Goal: Communication & Community: Connect with others

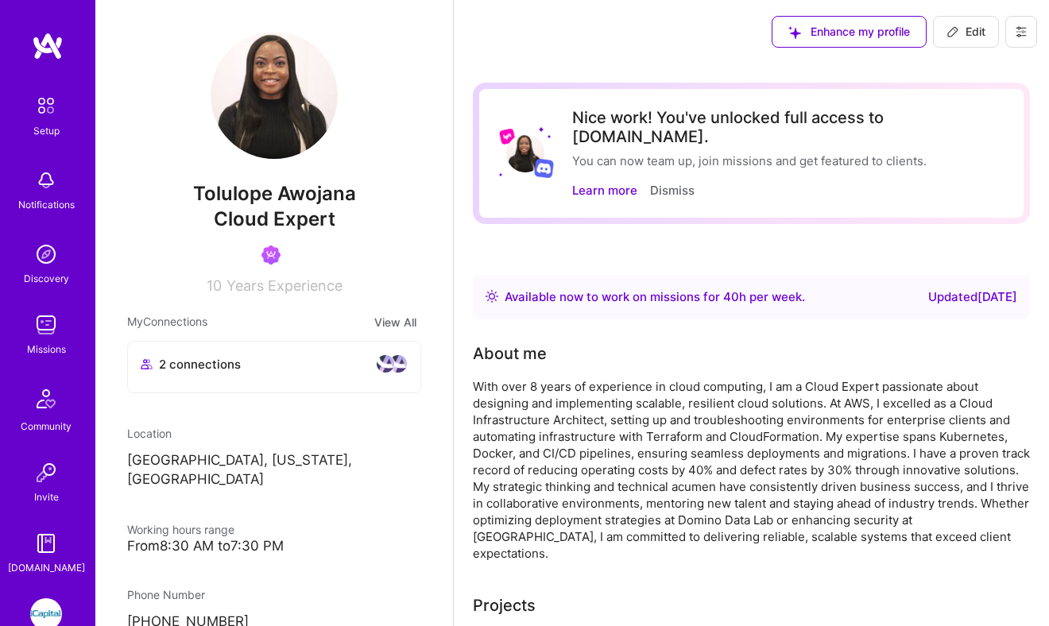
click at [41, 611] on img at bounding box center [46, 615] width 32 height 32
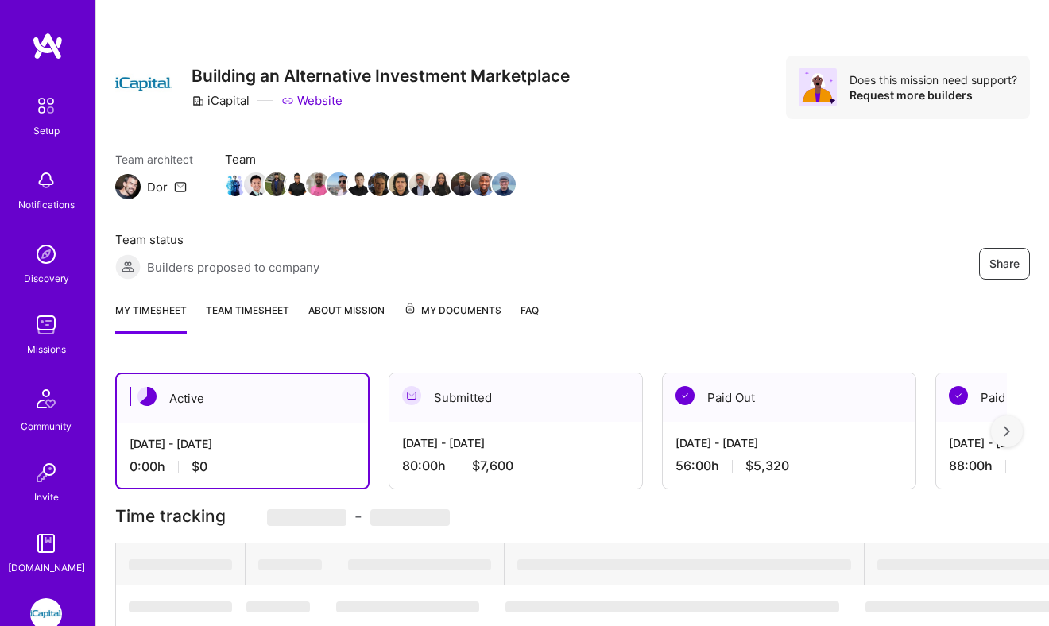
scroll to position [90, 0]
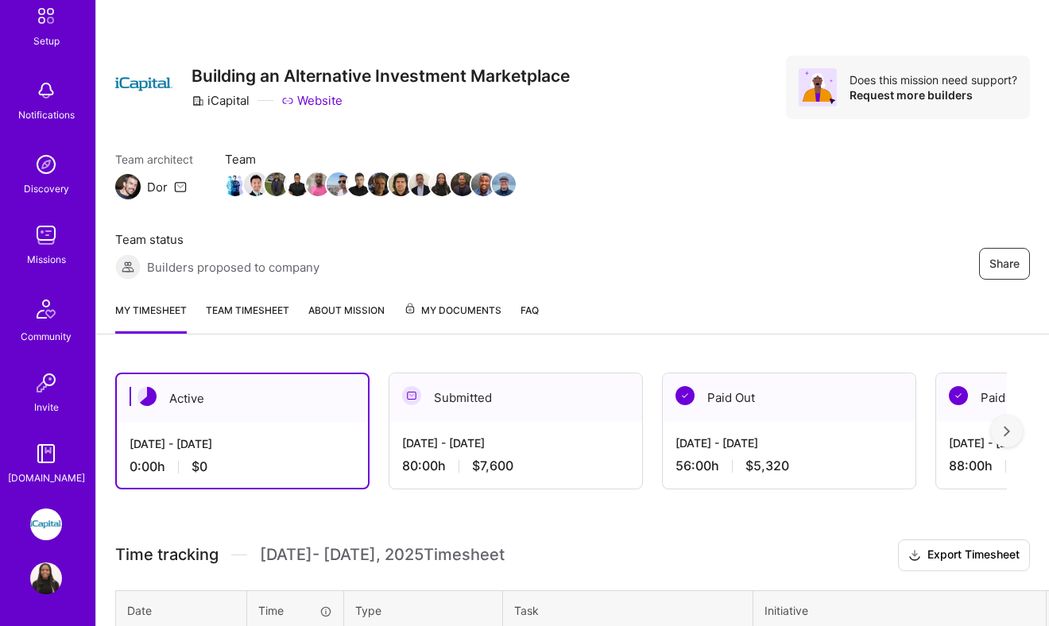
click at [47, 576] on img at bounding box center [46, 579] width 32 height 32
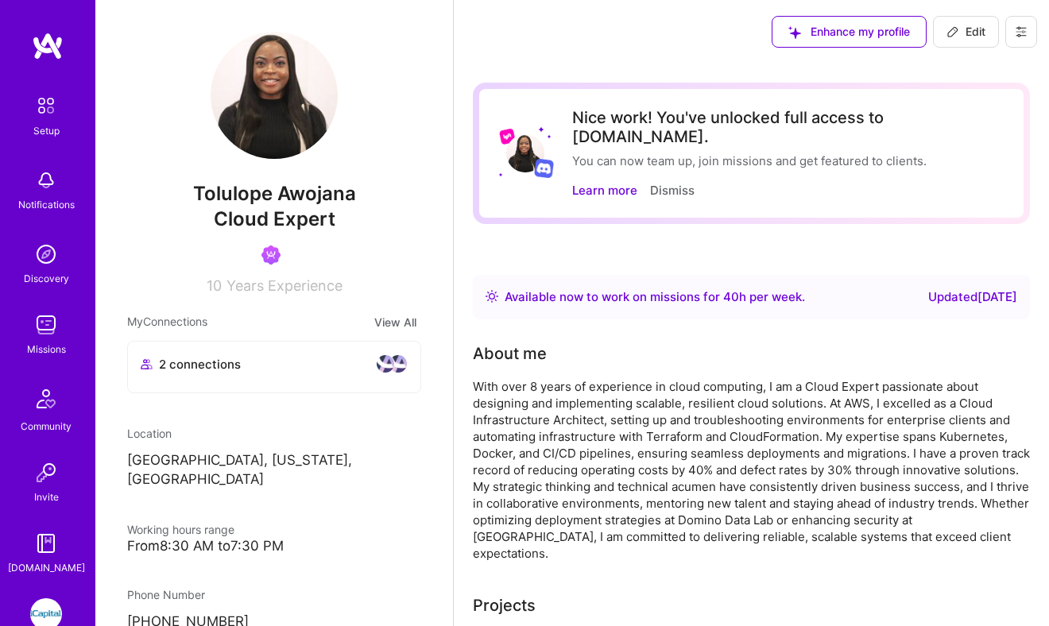
click at [199, 363] on span "2 connections" at bounding box center [200, 364] width 82 height 17
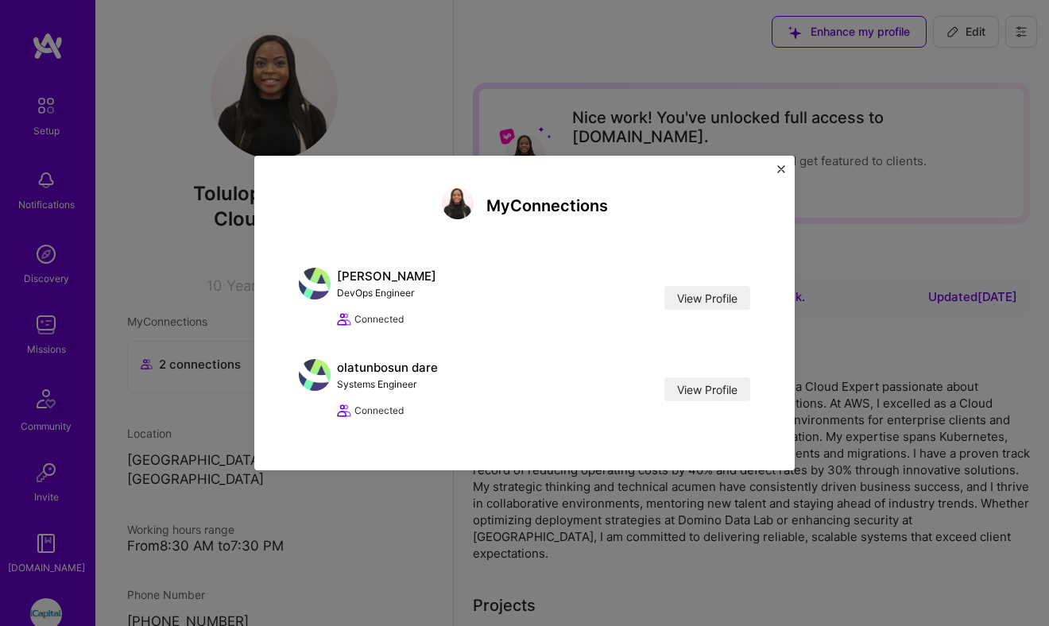
click at [780, 160] on div "My Connections [PERSON_NAME] DevOps Engineer View Profile Connected View Profil…" at bounding box center [524, 313] width 541 height 315
click at [789, 168] on div "My Connections [PERSON_NAME] DevOps Engineer View Profile Connected View Profil…" at bounding box center [524, 313] width 541 height 315
click at [781, 168] on img "Close" at bounding box center [781, 169] width 8 height 8
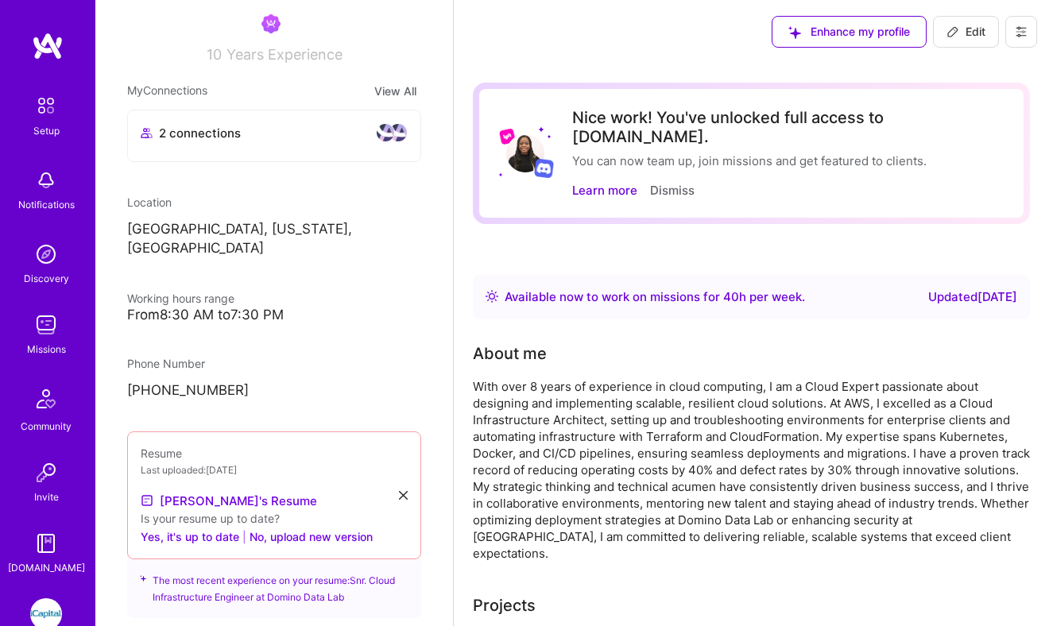
scroll to position [223, 0]
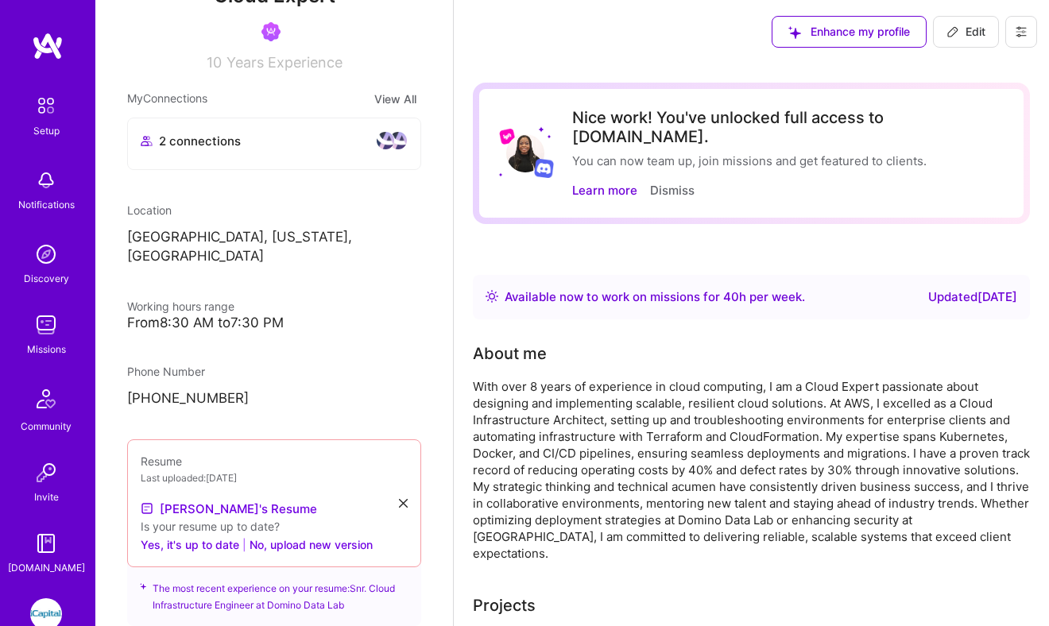
click at [391, 127] on div "2 connections" at bounding box center [274, 143] width 293 height 51
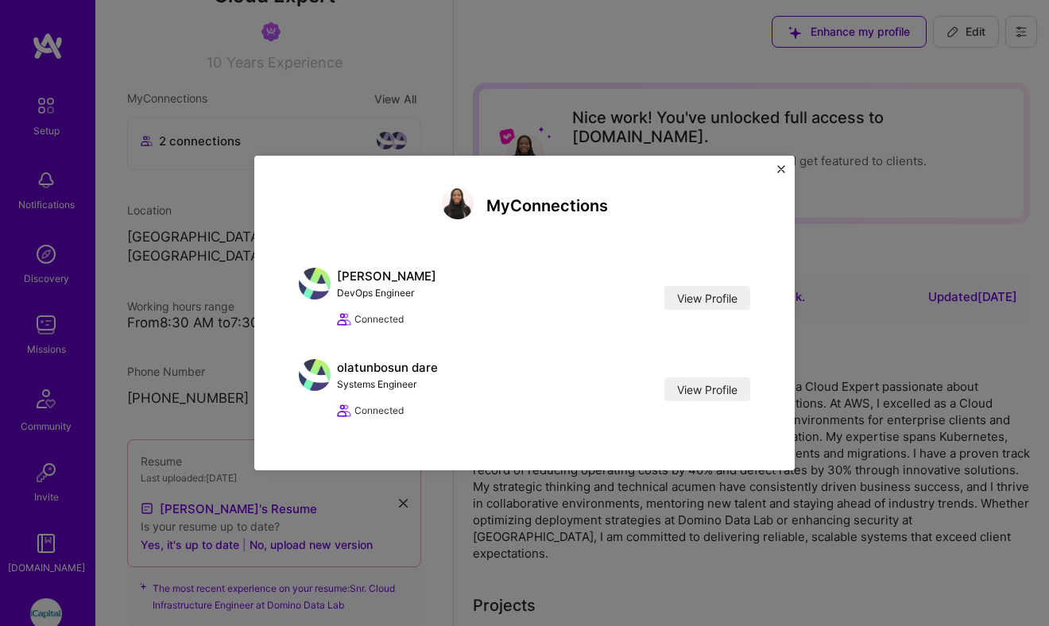
click at [785, 169] on div "My Connections [PERSON_NAME] DevOps Engineer View Profile Connected View Profil…" at bounding box center [524, 313] width 541 height 315
click at [781, 173] on button "Close" at bounding box center [781, 173] width 8 height 17
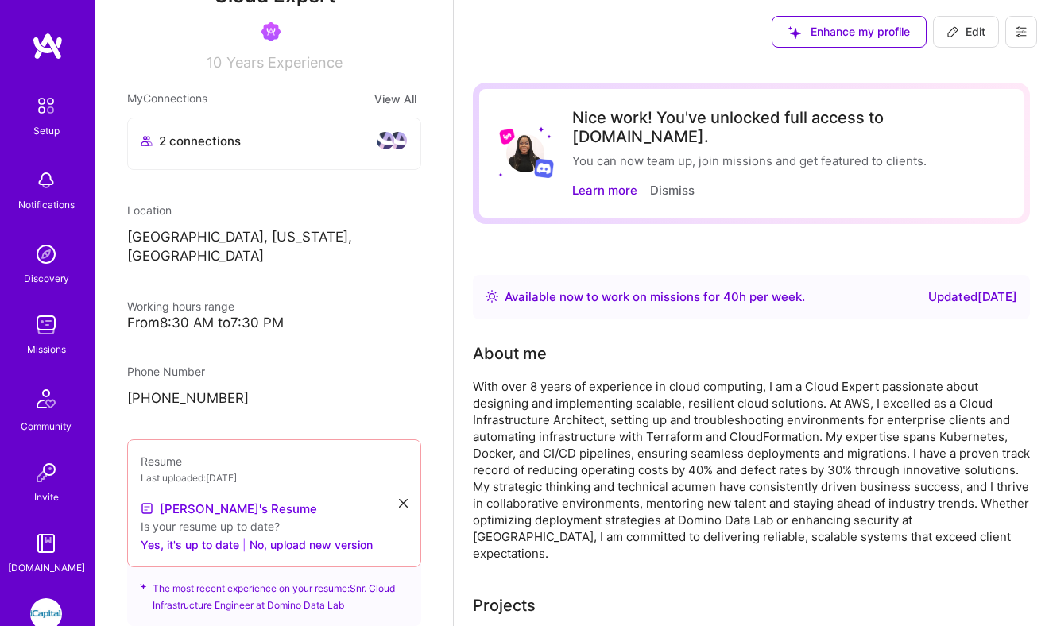
scroll to position [90, 0]
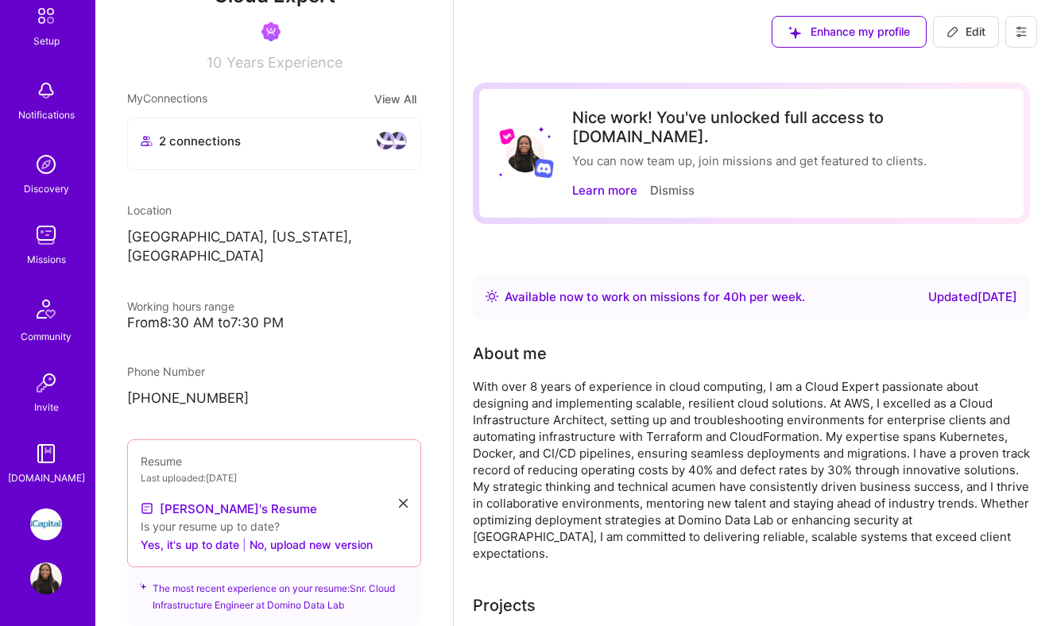
click at [45, 591] on img at bounding box center [46, 579] width 32 height 32
click at [735, 289] on span "40" at bounding box center [731, 296] width 16 height 15
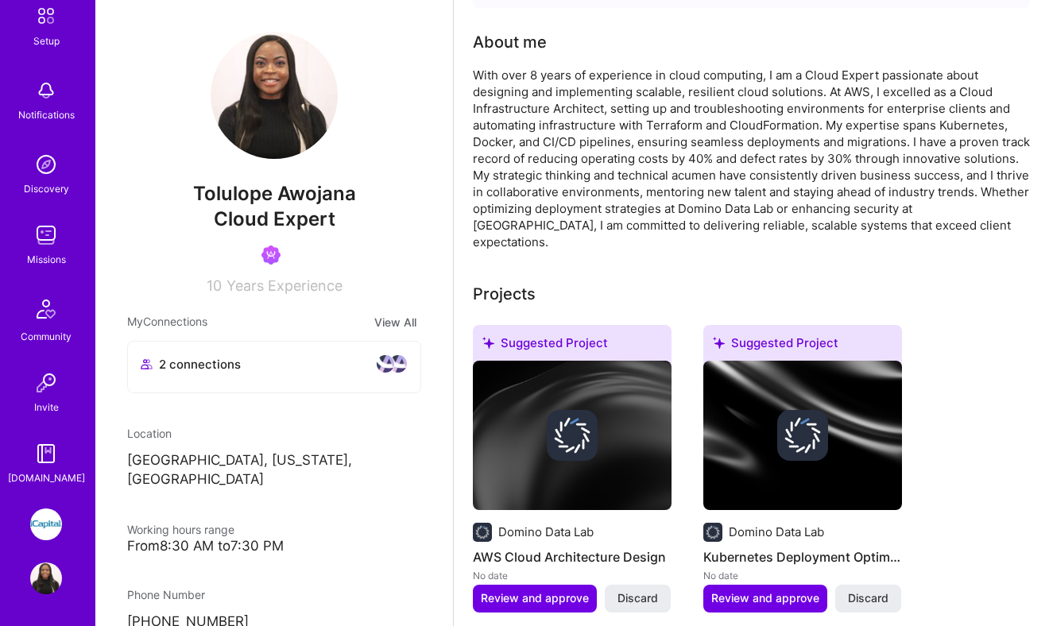
scroll to position [0, 0]
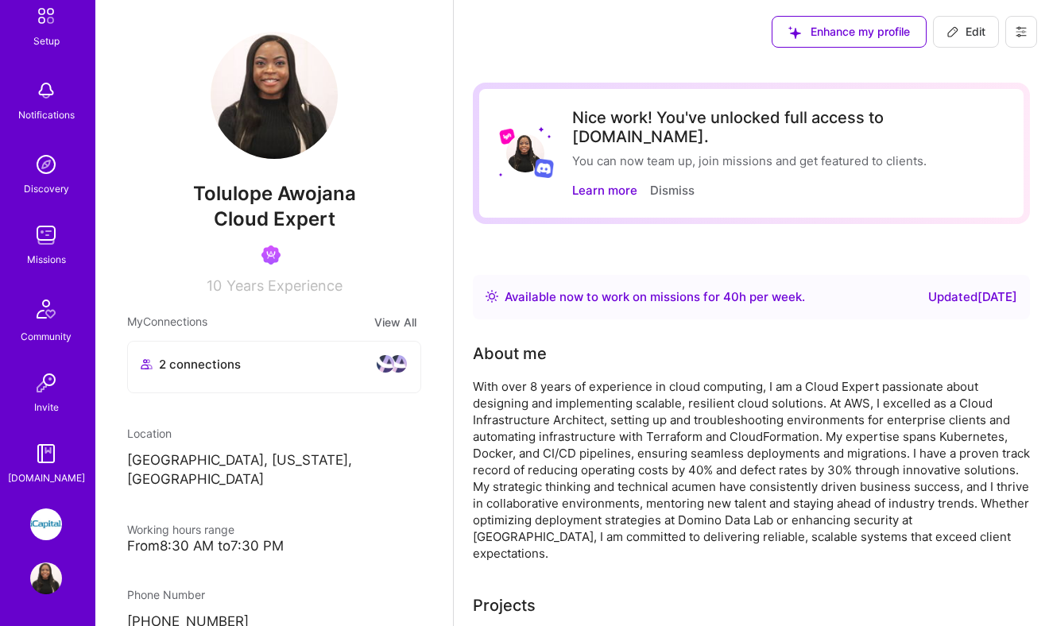
click at [967, 33] on span "Edit" at bounding box center [966, 32] width 39 height 16
select select "US"
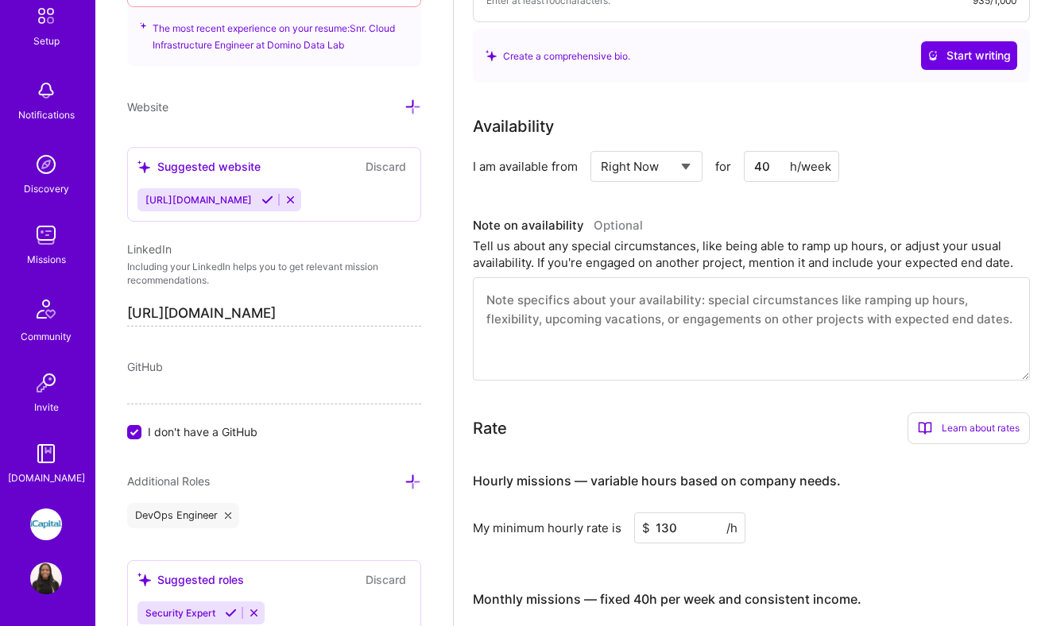
scroll to position [560, 0]
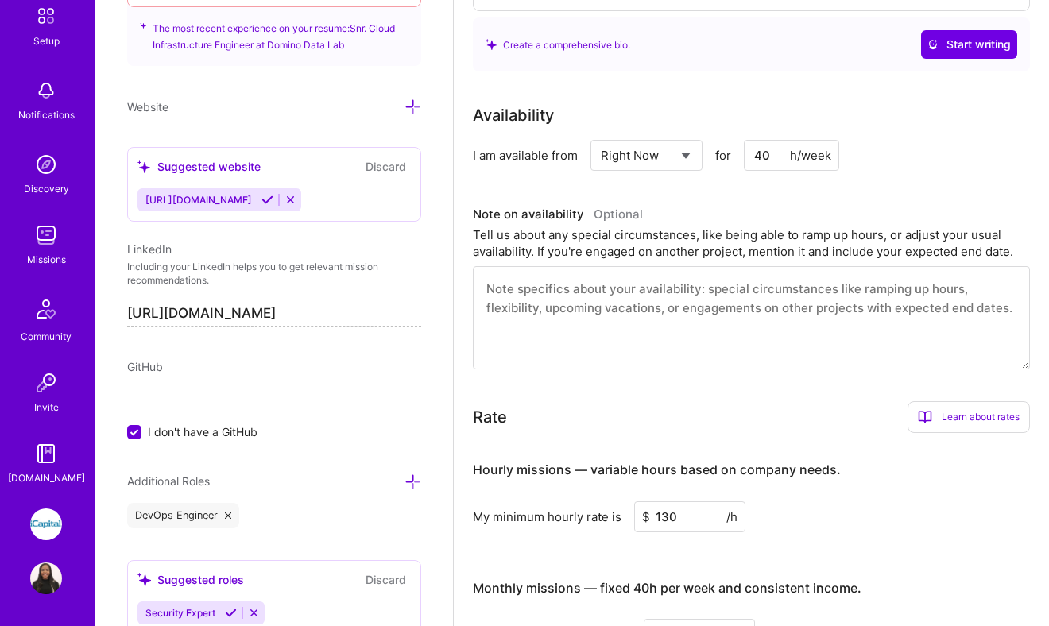
click at [618, 135] on select "Select... Right Now Future Date Not Available" at bounding box center [646, 155] width 91 height 41
select select "Future Date"
click at [601, 135] on select "Select... Right Now Future Date Not Available" at bounding box center [646, 155] width 91 height 41
click at [789, 140] on input "[DATE]" at bounding box center [783, 155] width 79 height 31
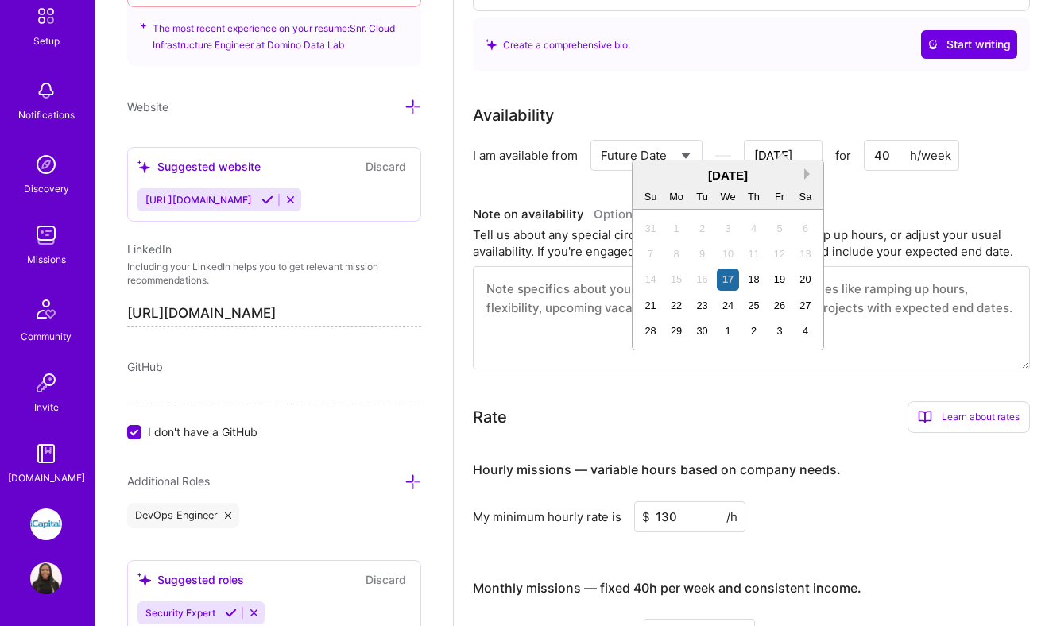
click at [808, 176] on button "Next Month" at bounding box center [809, 174] width 11 height 11
click at [804, 174] on button "Next Month" at bounding box center [809, 174] width 11 height 11
click at [676, 295] on div "17" at bounding box center [676, 305] width 21 height 21
type input "[DATE]"
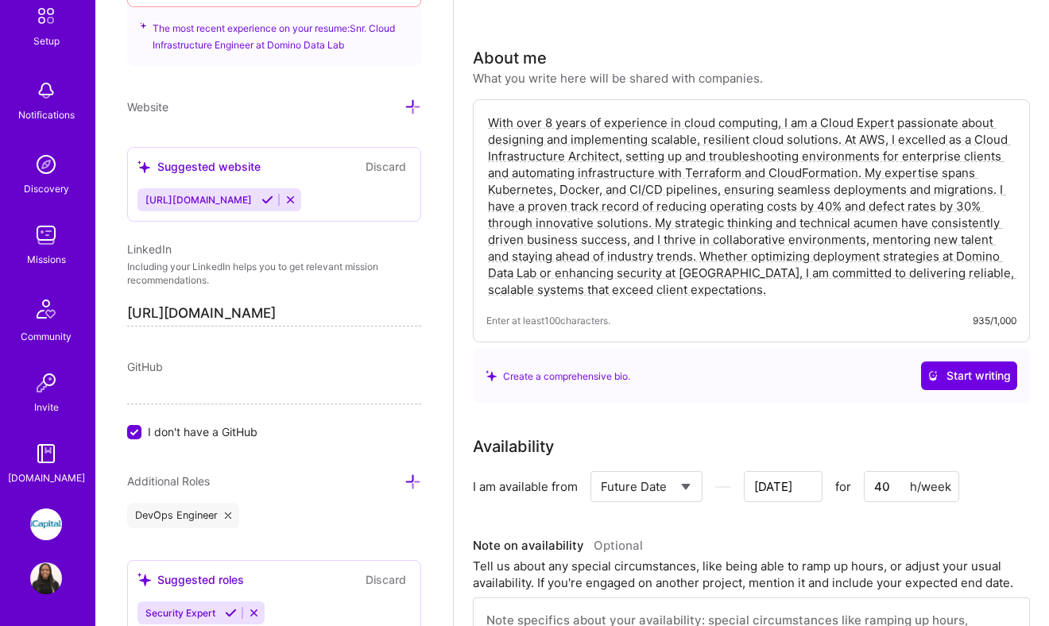
scroll to position [0, 0]
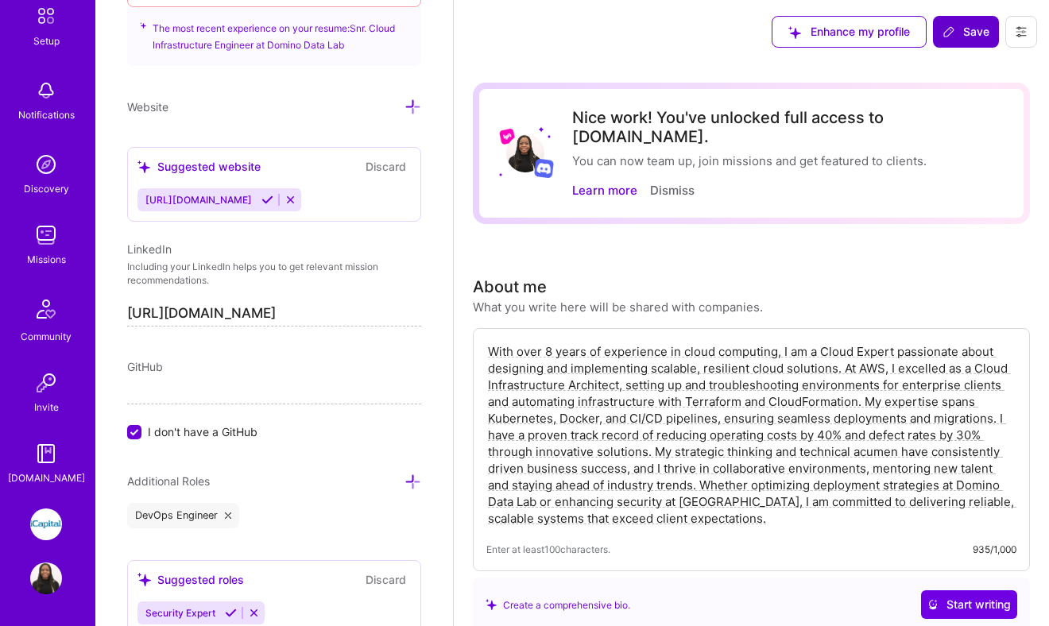
click at [966, 24] on span "Save" at bounding box center [966, 32] width 47 height 16
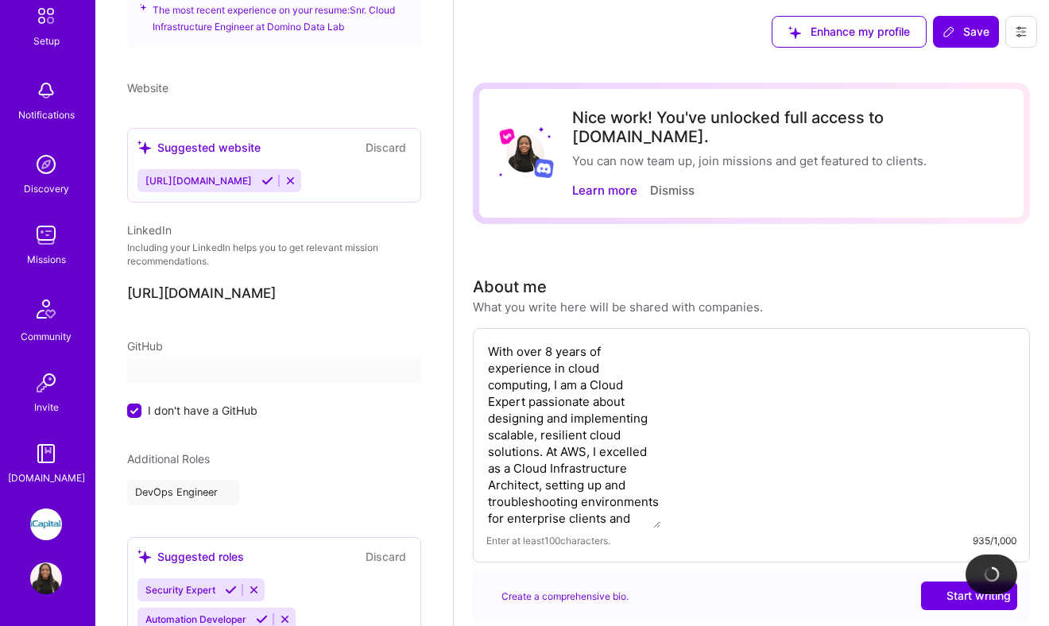
scroll to position [765, 0]
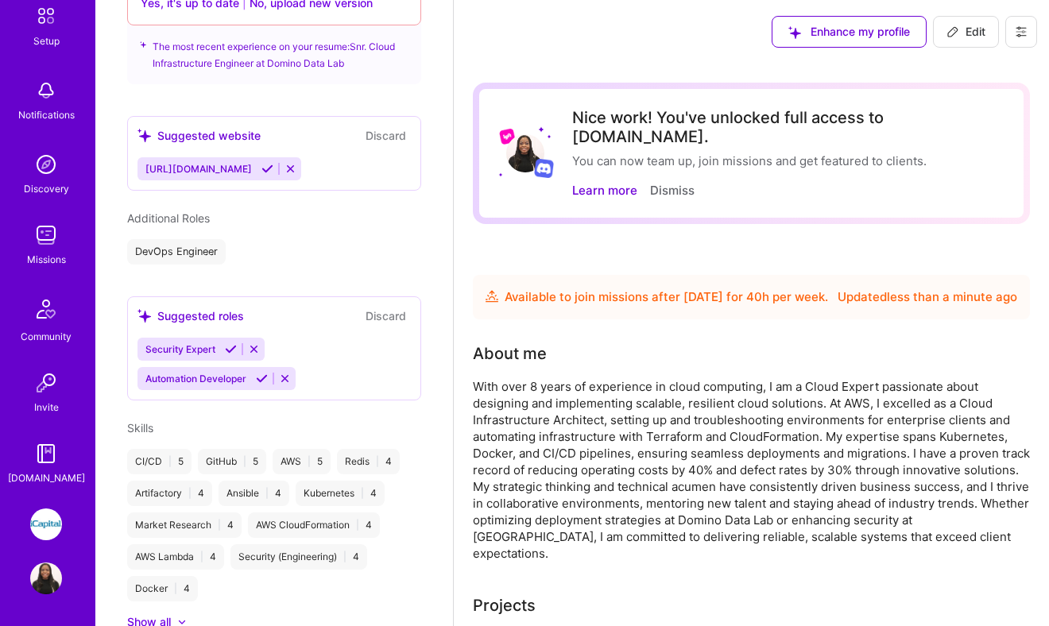
click at [49, 330] on div "Community" at bounding box center [46, 336] width 51 height 17
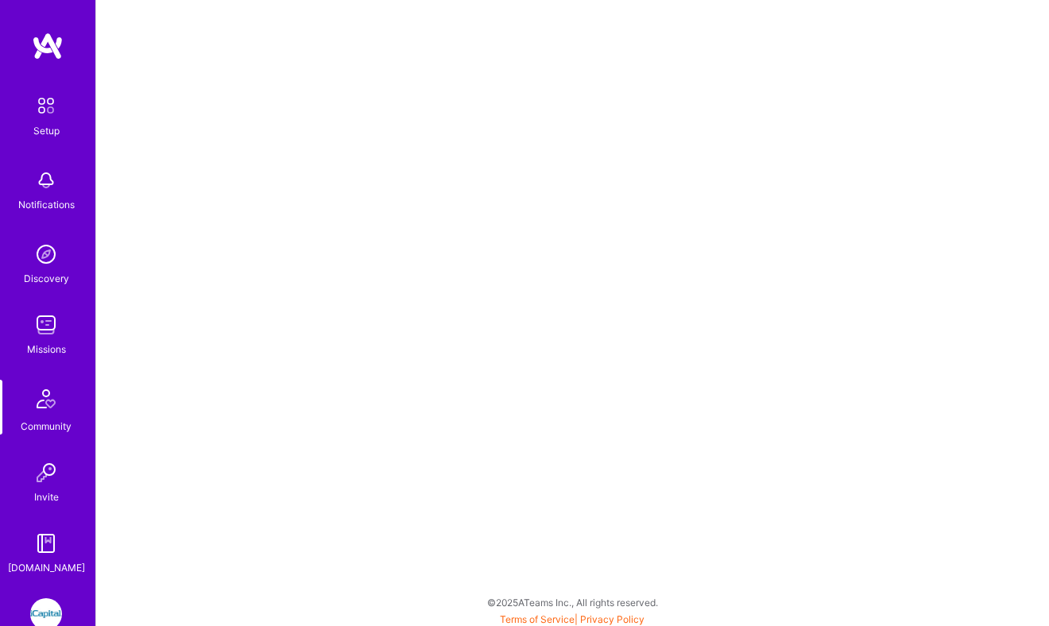
click at [45, 351] on div "Missions" at bounding box center [46, 349] width 39 height 17
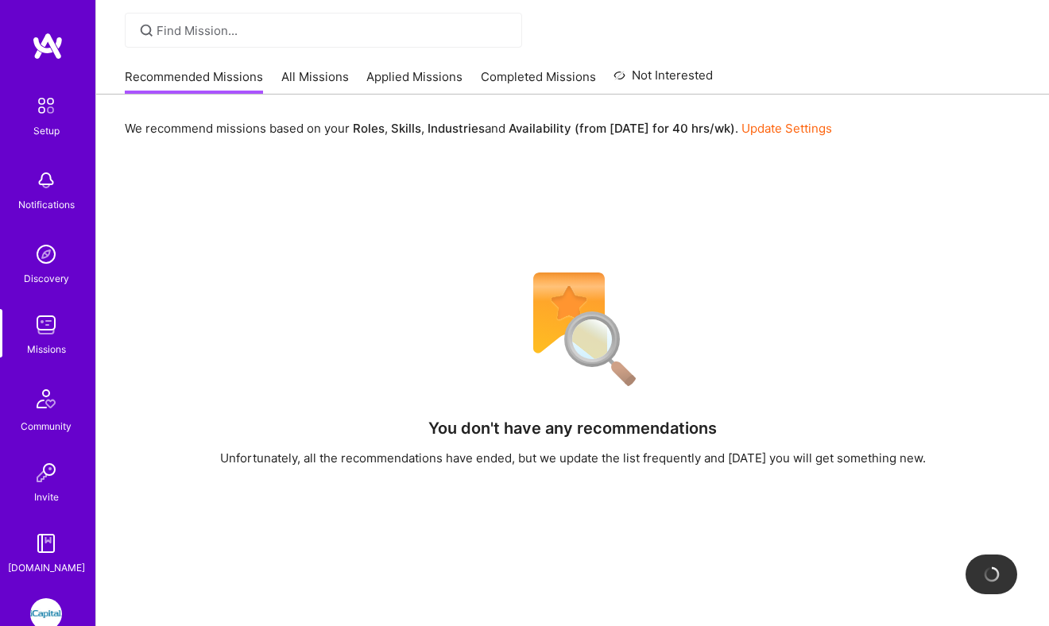
scroll to position [130, 0]
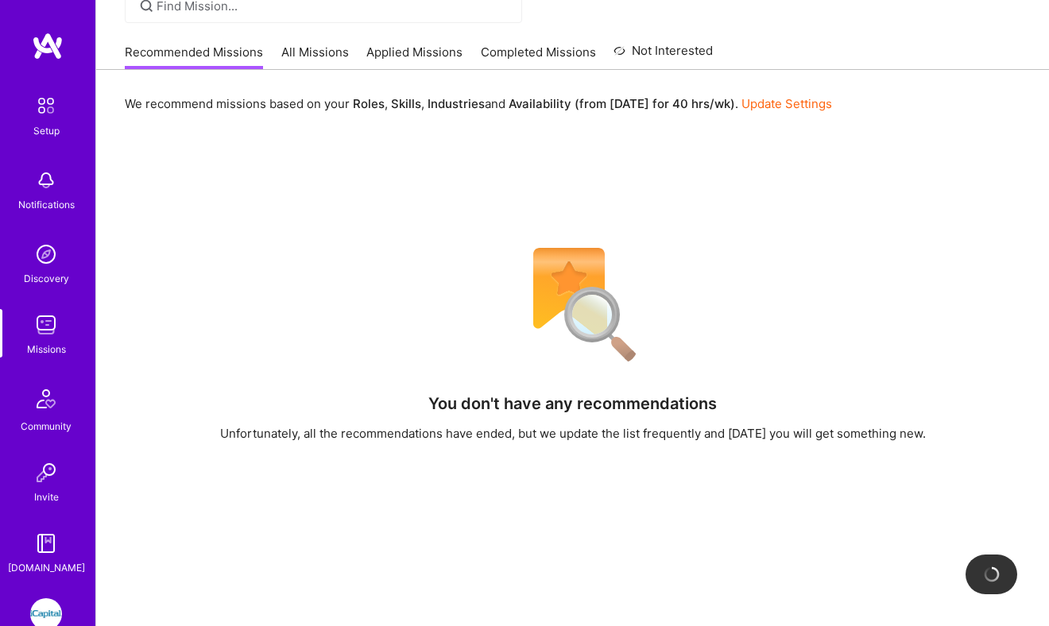
click at [308, 50] on link "All Missions" at bounding box center [315, 57] width 68 height 26
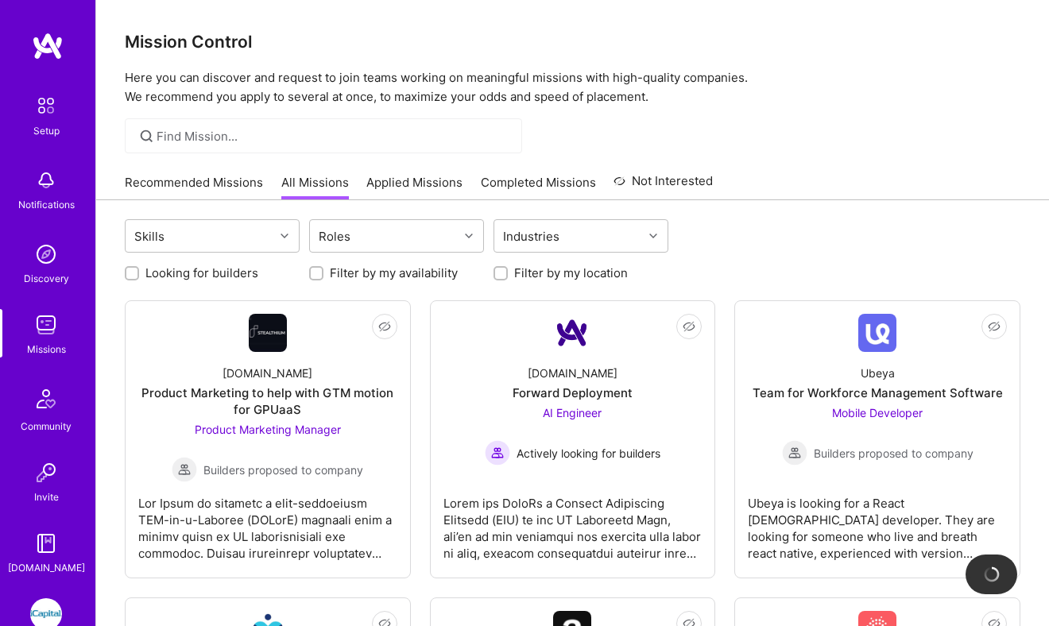
click at [491, 184] on link "Completed Missions" at bounding box center [538, 187] width 115 height 26
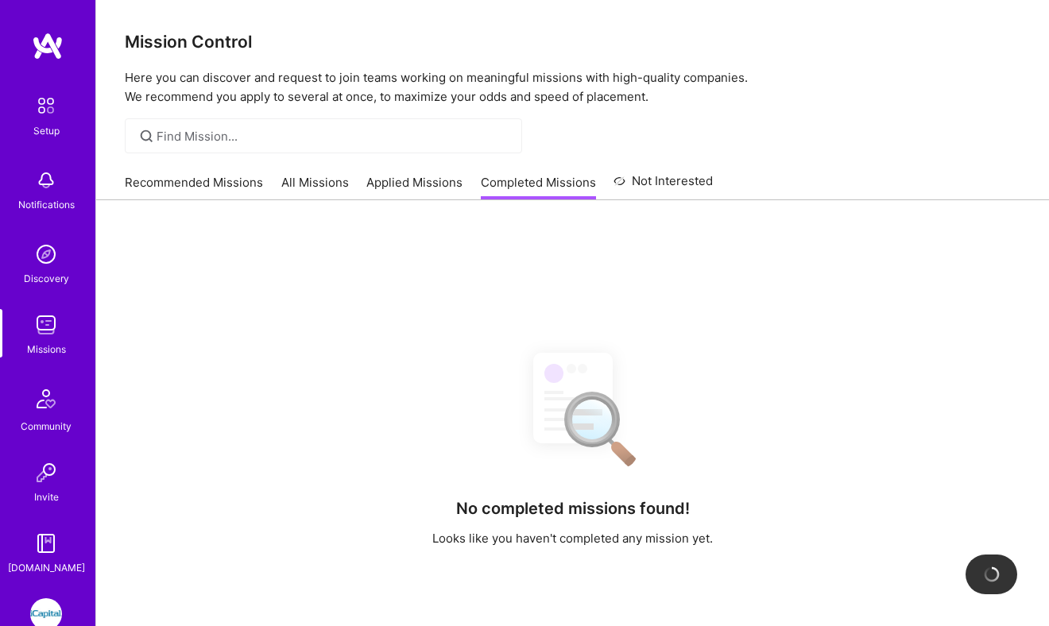
click at [407, 192] on link "Applied Missions" at bounding box center [414, 187] width 96 height 26
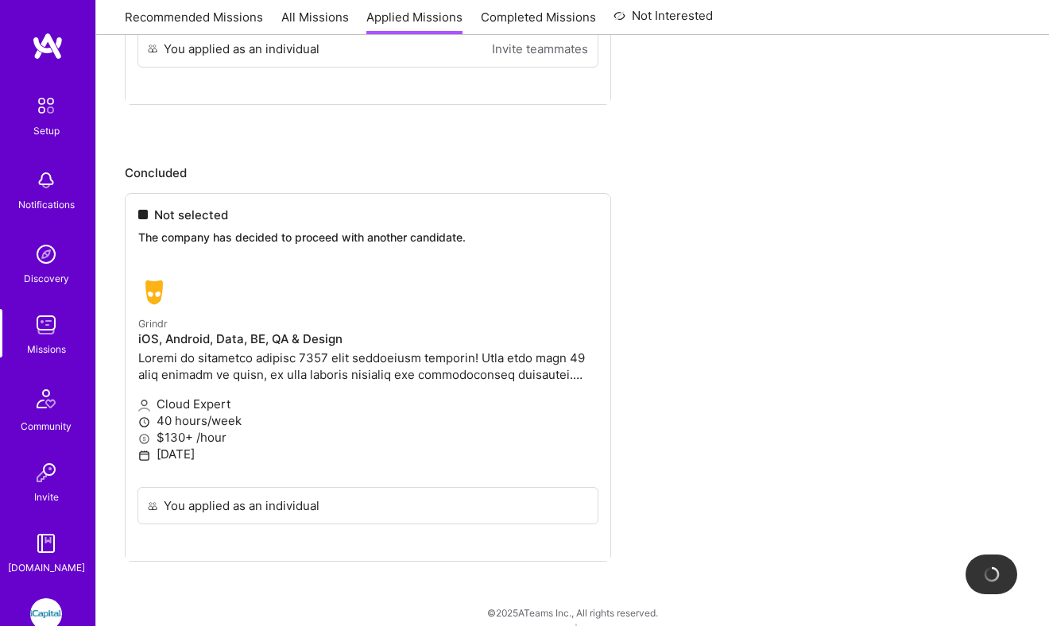
scroll to position [506, 0]
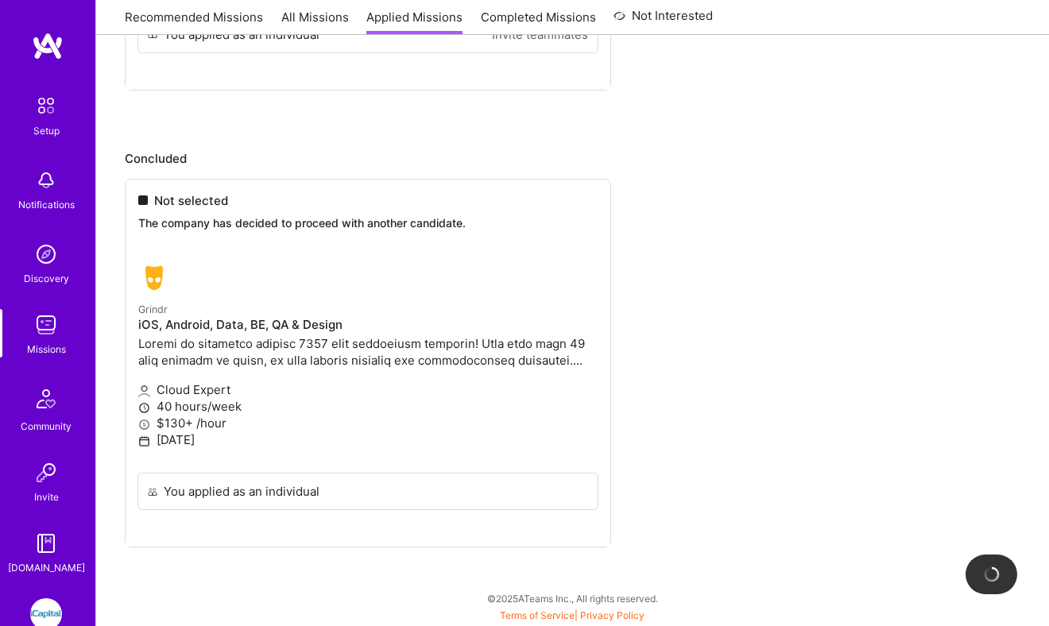
click at [57, 254] on img at bounding box center [46, 254] width 32 height 32
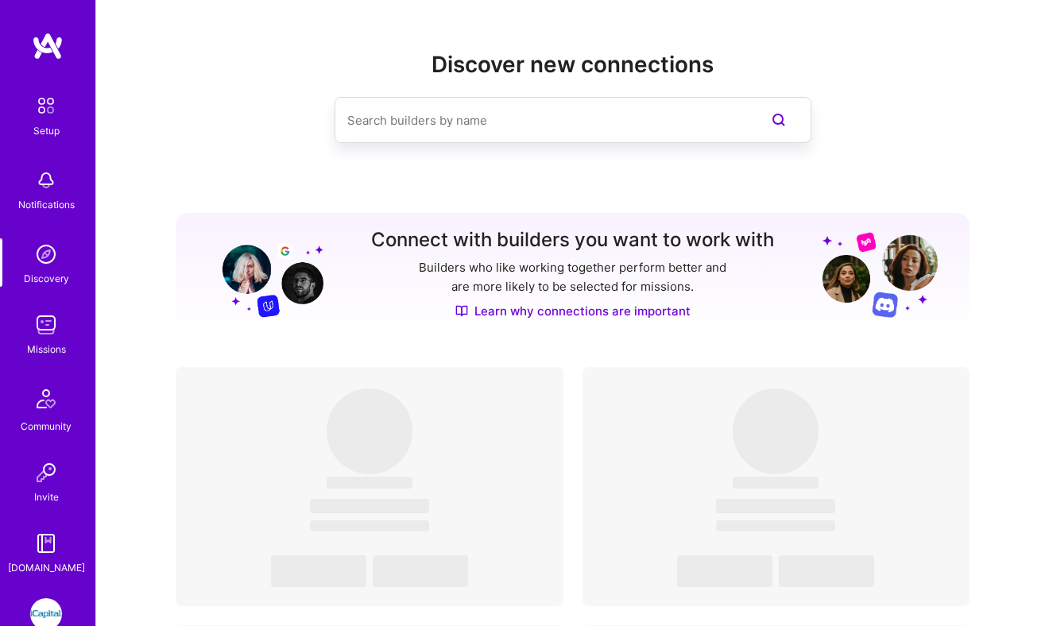
click at [64, 204] on div "Notifications" at bounding box center [46, 204] width 56 height 17
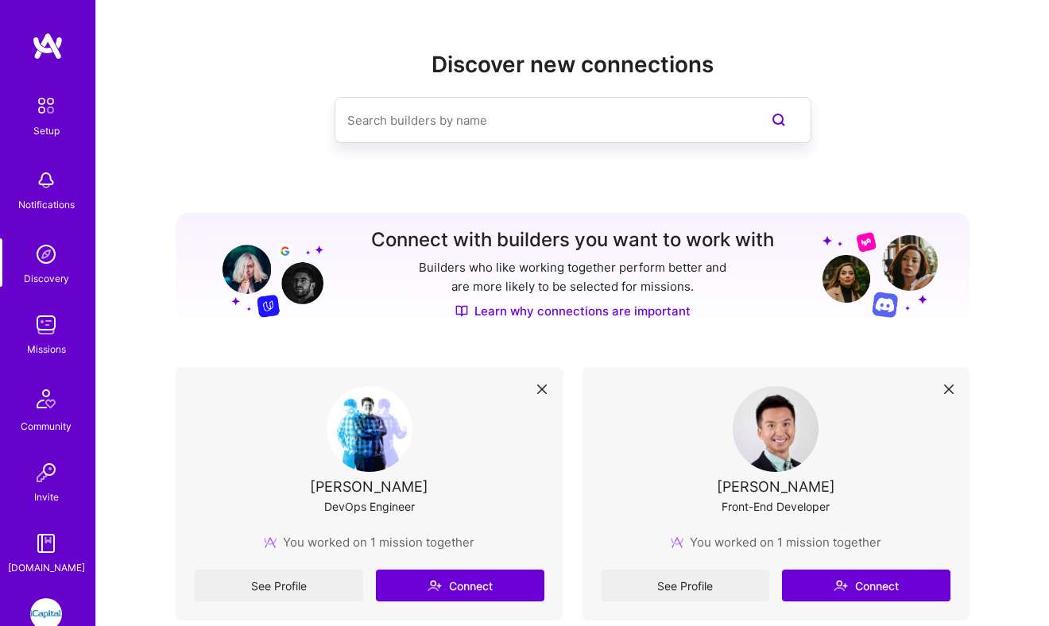
click at [60, 127] on link "Setup" at bounding box center [46, 114] width 99 height 50
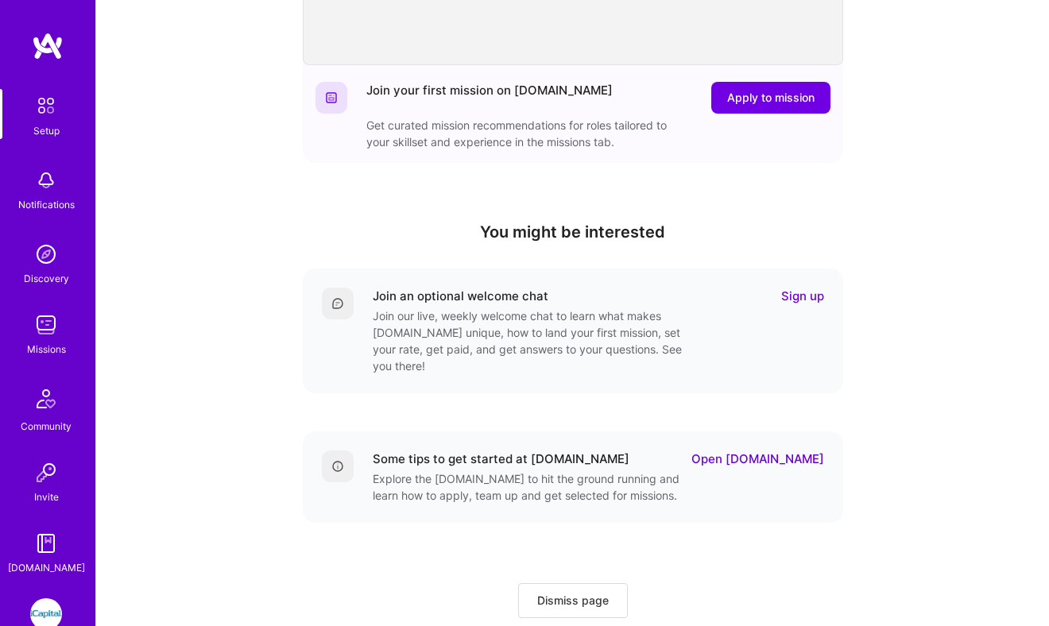
scroll to position [403, 0]
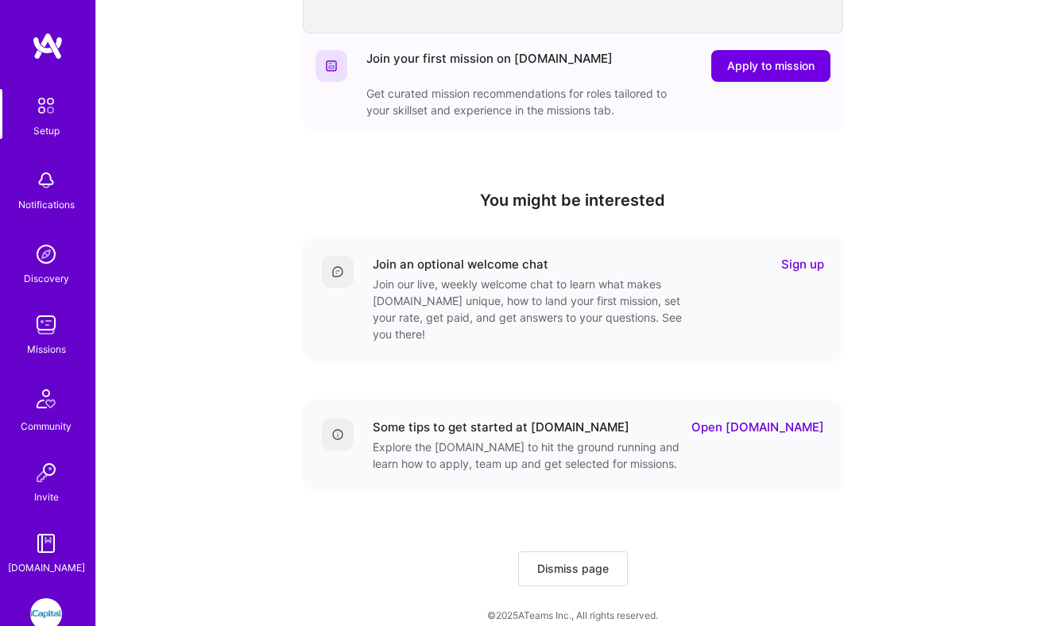
click at [52, 549] on img at bounding box center [46, 544] width 32 height 32
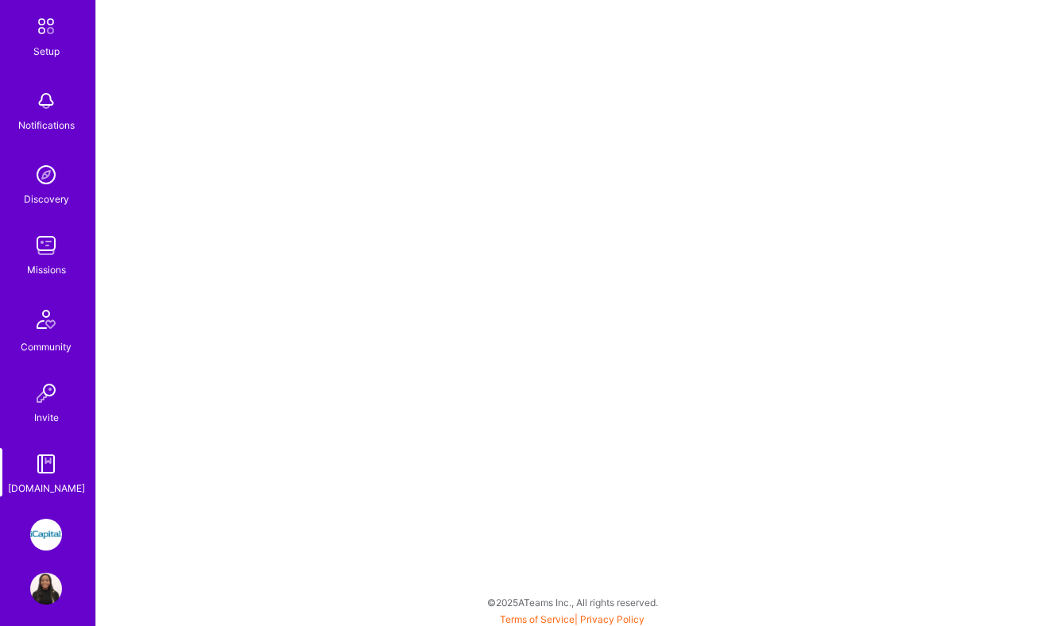
scroll to position [90, 0]
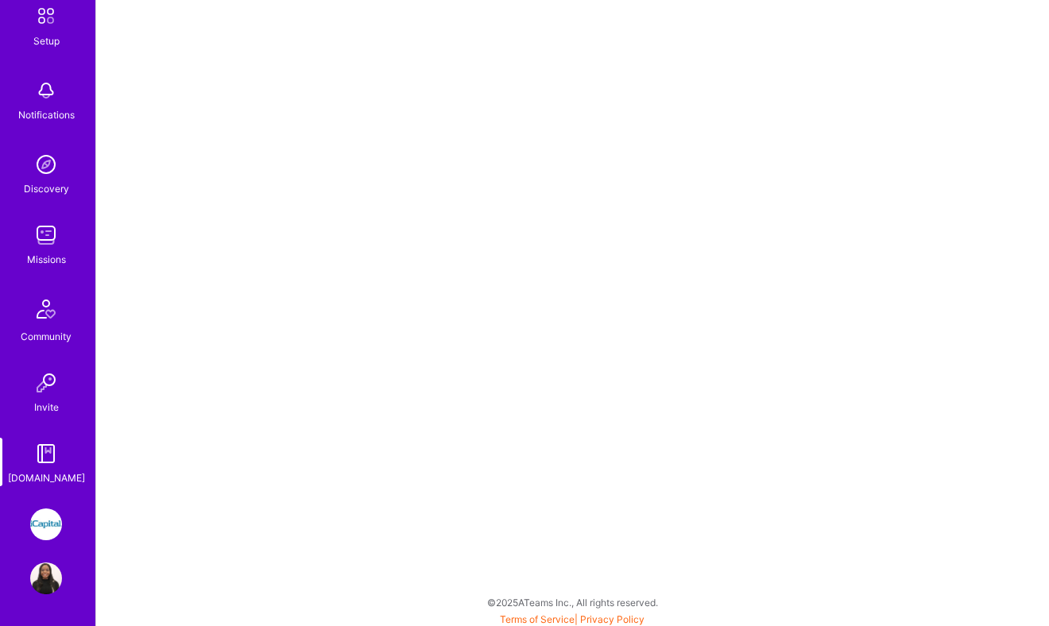
click at [48, 521] on img at bounding box center [46, 525] width 32 height 32
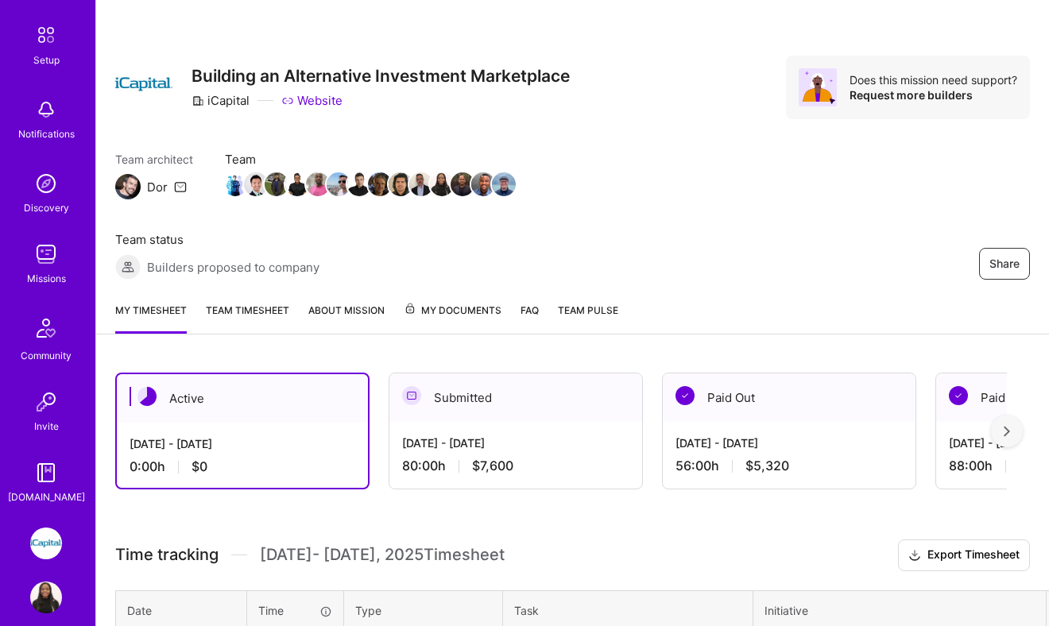
scroll to position [90, 0]
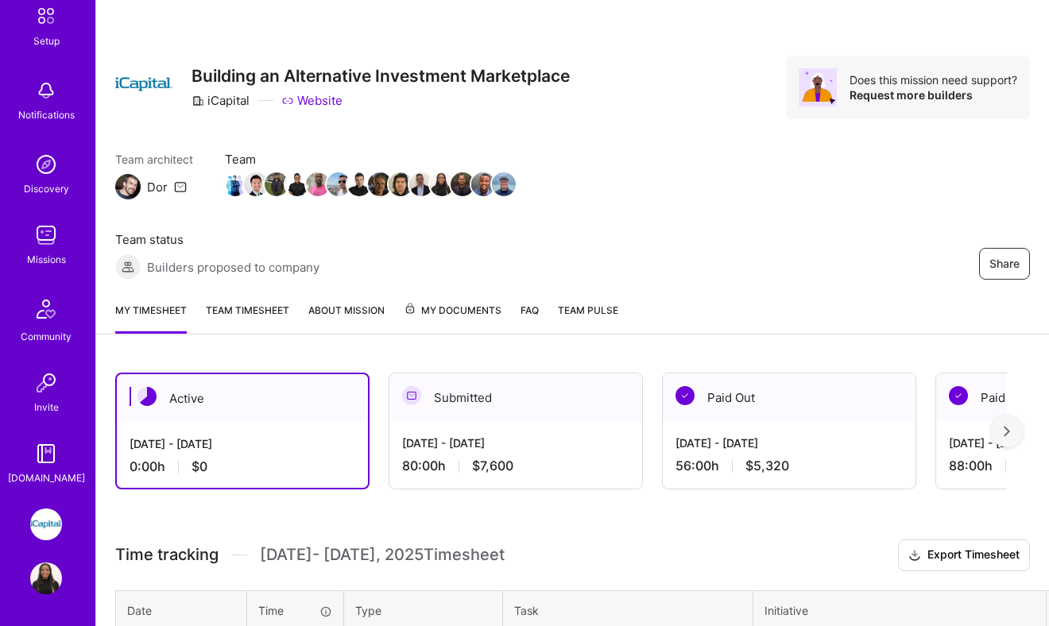
click at [43, 510] on img at bounding box center [46, 525] width 32 height 32
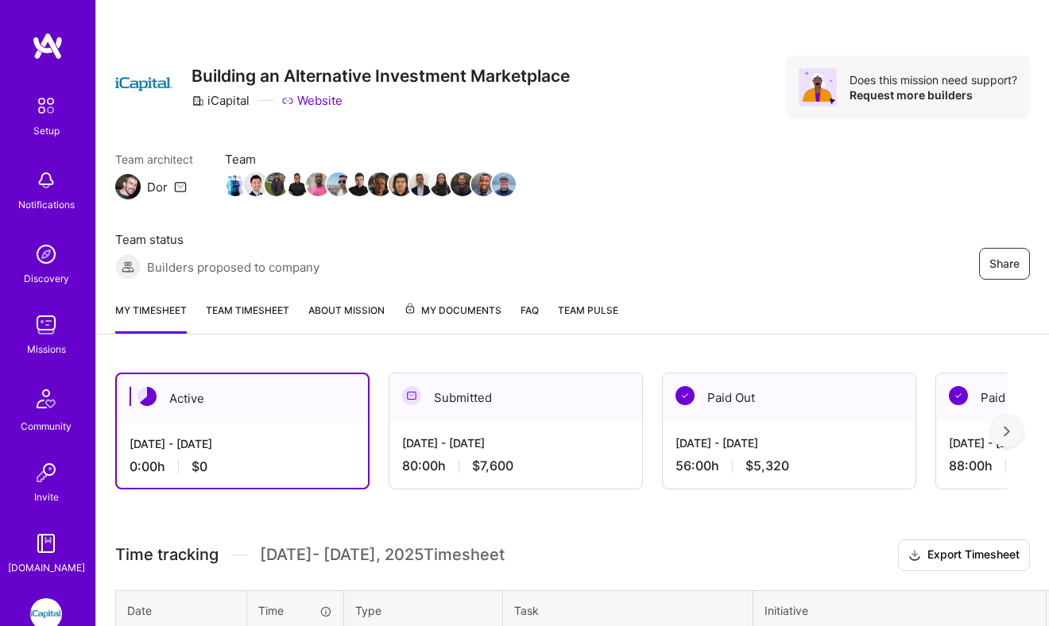
scroll to position [90, 0]
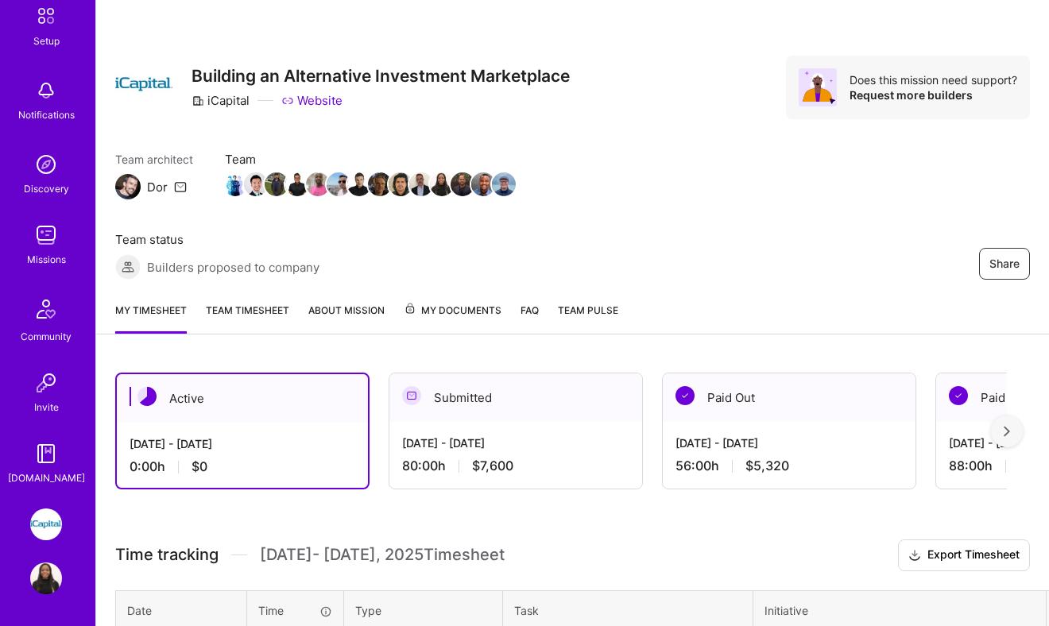
click at [49, 374] on img at bounding box center [46, 383] width 32 height 32
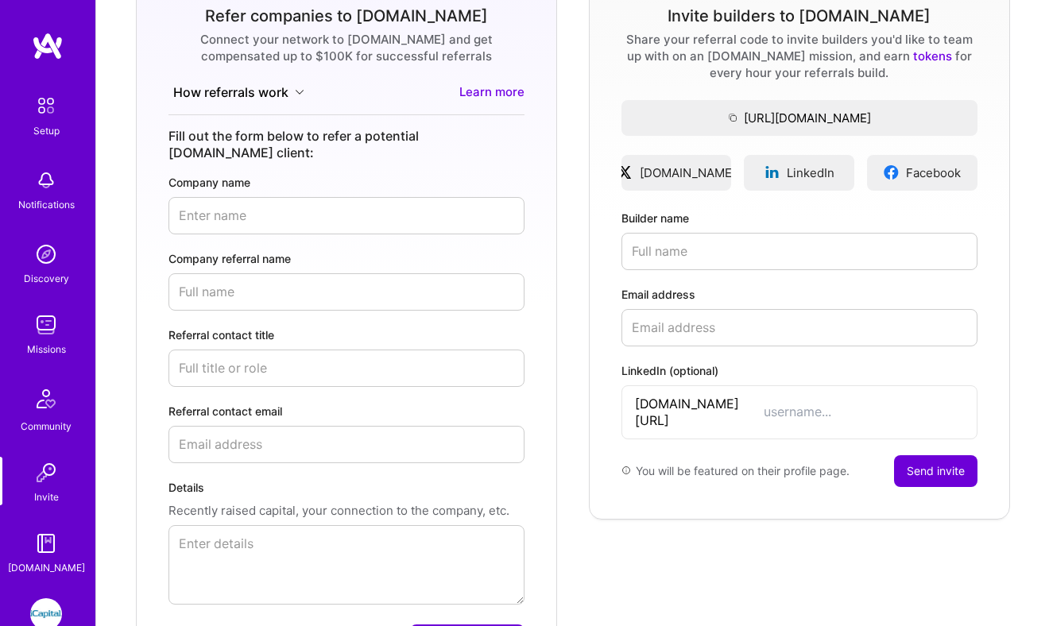
scroll to position [215, 0]
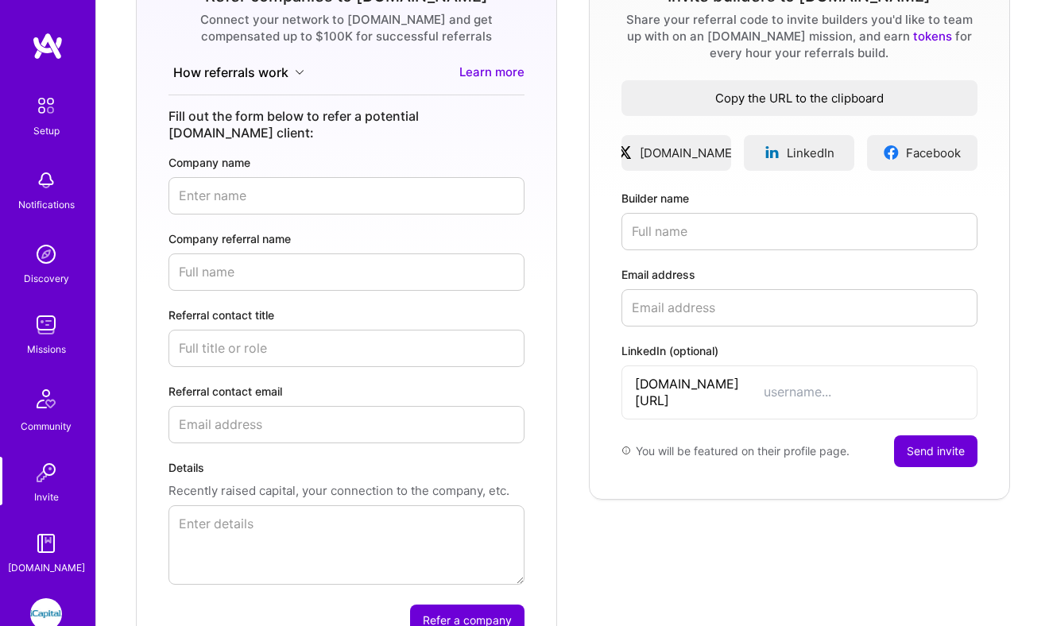
click at [705, 102] on span "Copy the URL to the clipboard" at bounding box center [800, 98] width 356 height 17
click at [669, 237] on input "Builder name" at bounding box center [800, 231] width 356 height 37
type input "S"
type input "Damilola Adesina"
click at [641, 310] on input "Email address" at bounding box center [800, 307] width 356 height 37
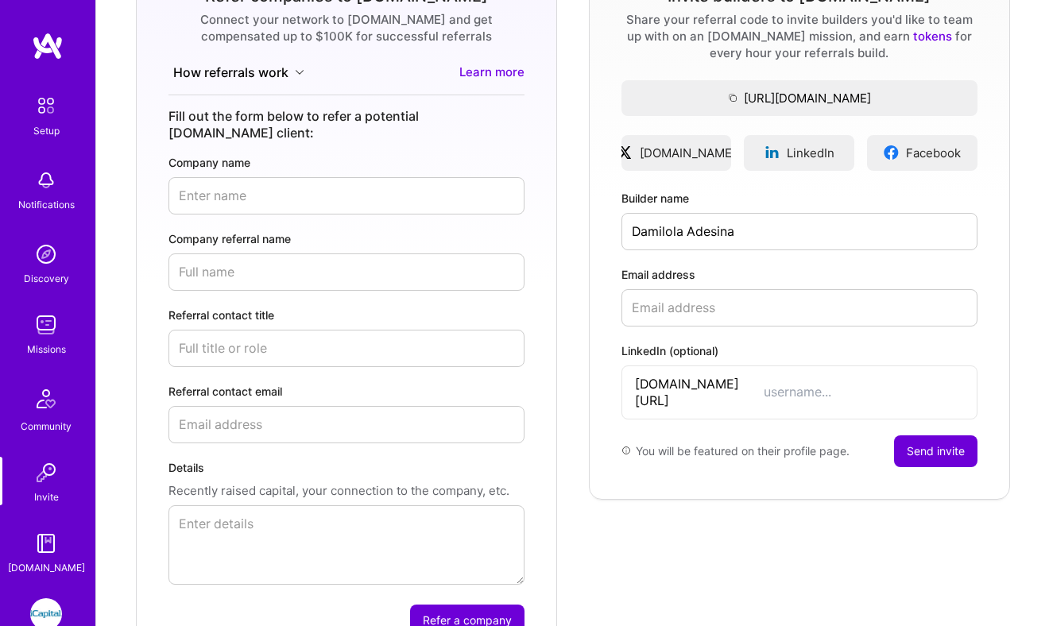
paste input "[EMAIL_ADDRESS][DOMAIN_NAME]"
type input "[EMAIL_ADDRESS][DOMAIN_NAME]"
click at [920, 436] on button "Send invite" at bounding box center [935, 452] width 83 height 32
click at [870, 90] on span "Copy the URL to the clipboard" at bounding box center [800, 98] width 356 height 17
click at [840, 99] on span "Copy the URL to the clipboard" at bounding box center [800, 98] width 356 height 17
